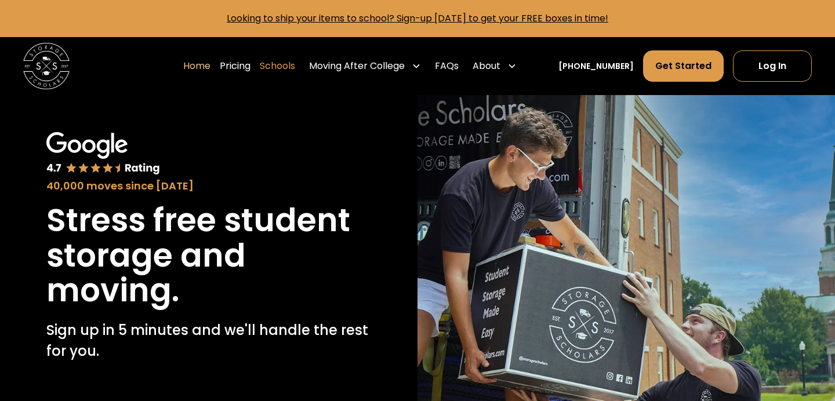
click at [287, 65] on link "Schools" at bounding box center [277, 66] width 35 height 32
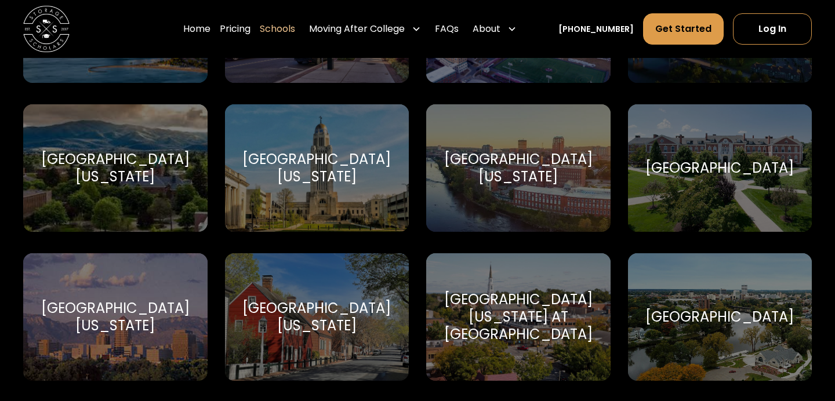
scroll to position [6104, 0]
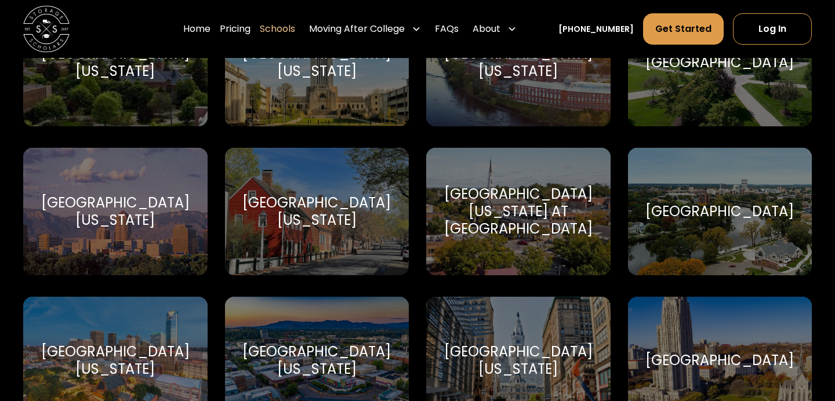
click at [705, 206] on div "[GEOGRAPHIC_DATA]" at bounding box center [719, 211] width 148 height 17
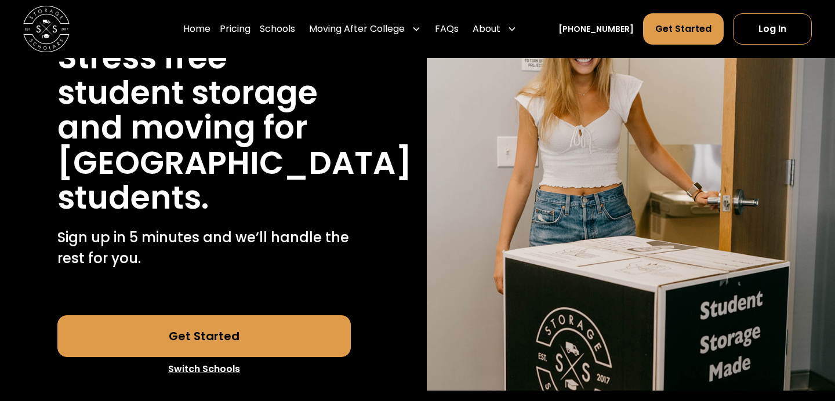
scroll to position [223, 0]
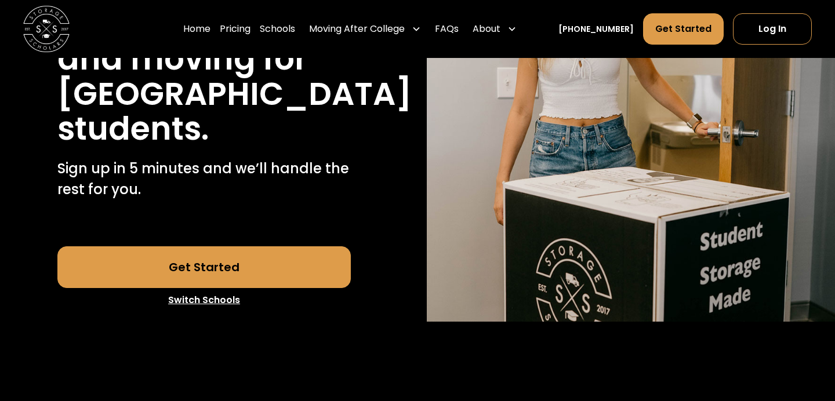
click at [234, 288] on link "Get Started" at bounding box center [204, 267] width 294 height 42
